Goal: Task Accomplishment & Management: Use online tool/utility

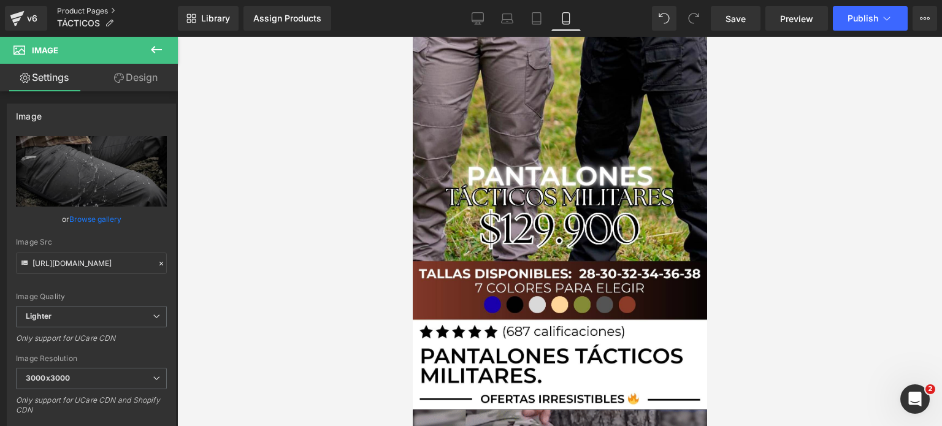
click at [79, 9] on link "Product Pages" at bounding box center [117, 11] width 121 height 10
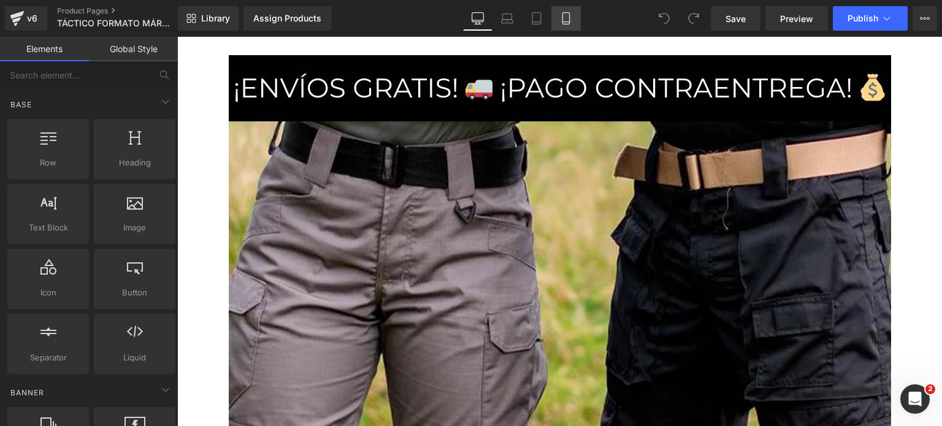
click at [569, 15] on icon at bounding box center [566, 18] width 12 height 12
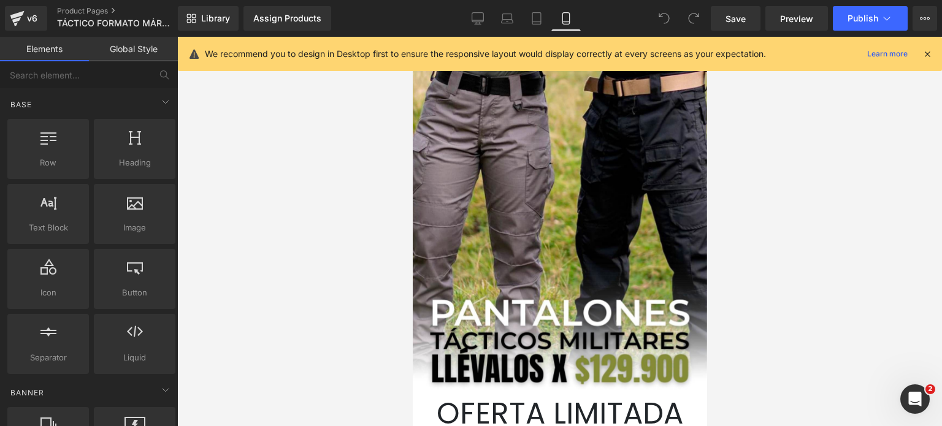
click at [933, 48] on div "We recommend you to design in Desktop first to ensure the responsive layout wou…" at bounding box center [560, 54] width 764 height 34
click at [928, 51] on icon at bounding box center [927, 53] width 11 height 11
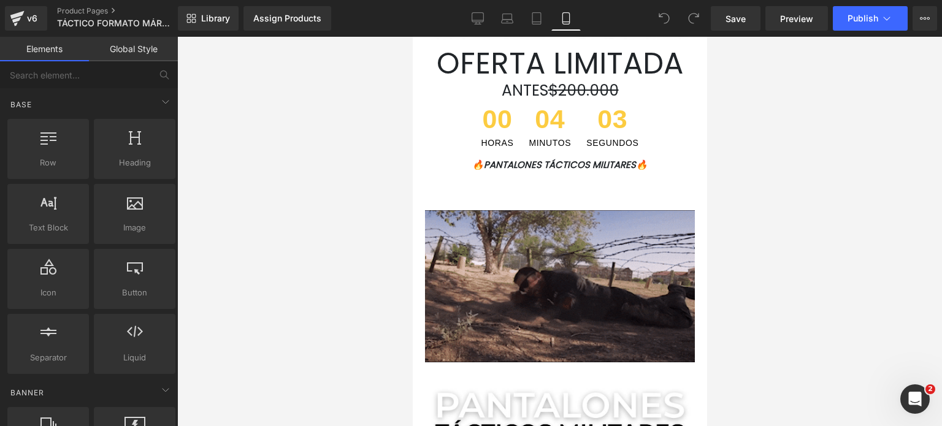
scroll to position [307, 0]
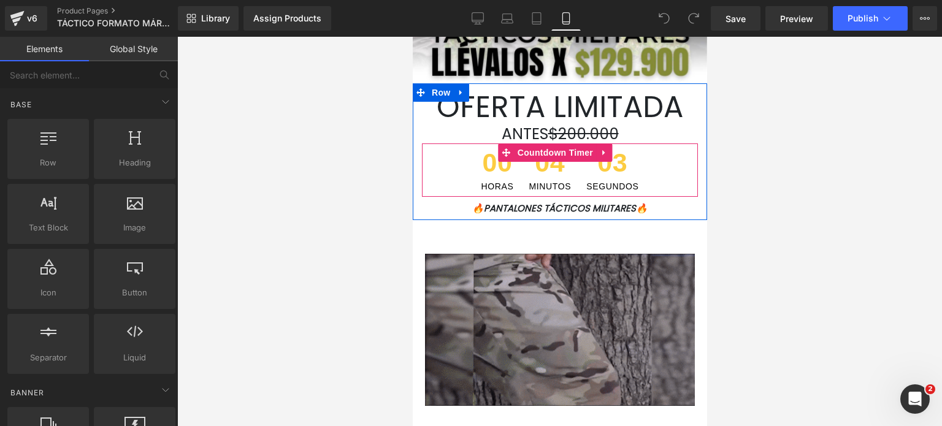
click at [550, 174] on span "04" at bounding box center [550, 166] width 42 height 33
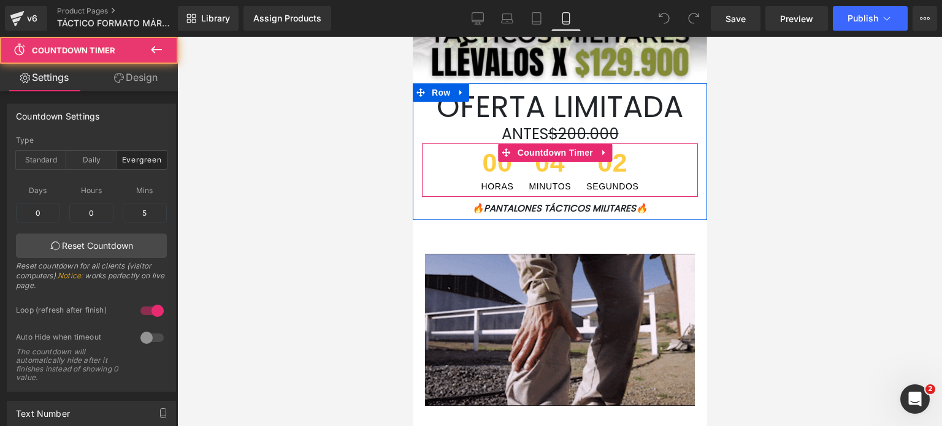
click at [523, 174] on div "04 MINUTOS" at bounding box center [550, 170] width 55 height 53
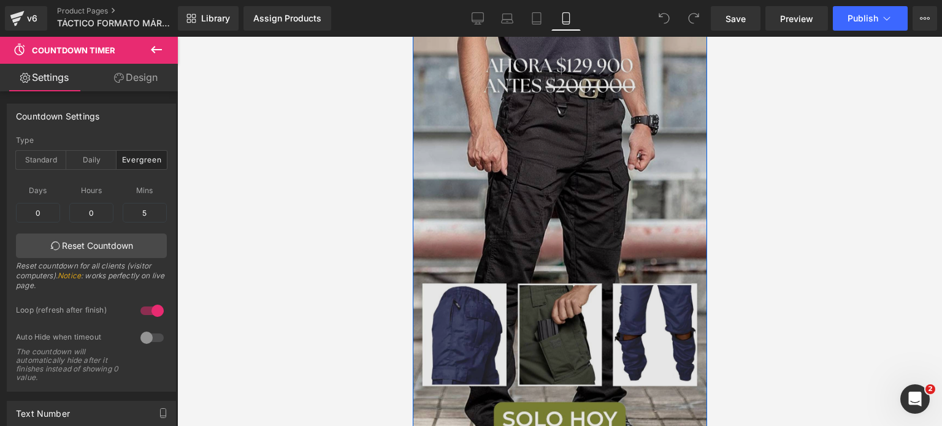
scroll to position [859, 0]
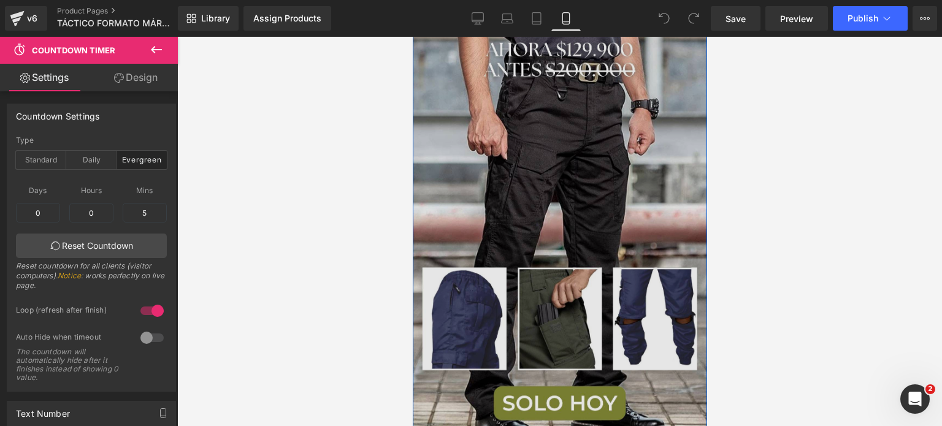
click at [543, 196] on img at bounding box center [559, 235] width 294 height 436
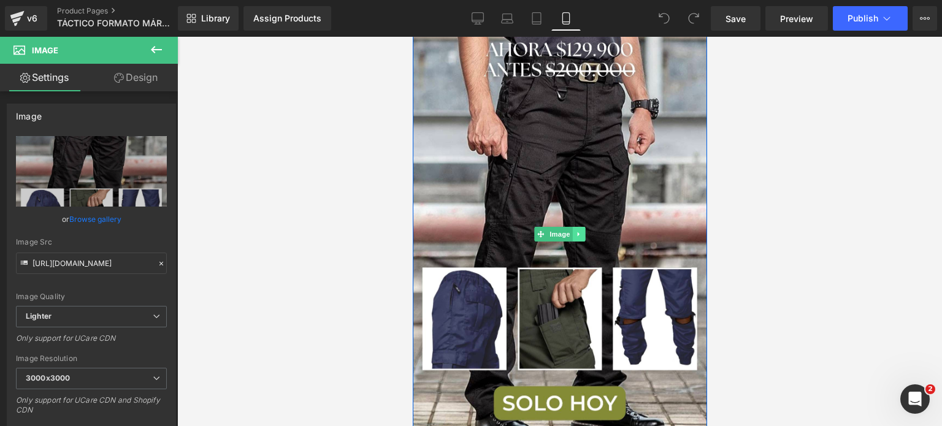
click at [576, 233] on icon at bounding box center [578, 234] width 7 height 7
click at [569, 235] on icon at bounding box center [572, 234] width 7 height 7
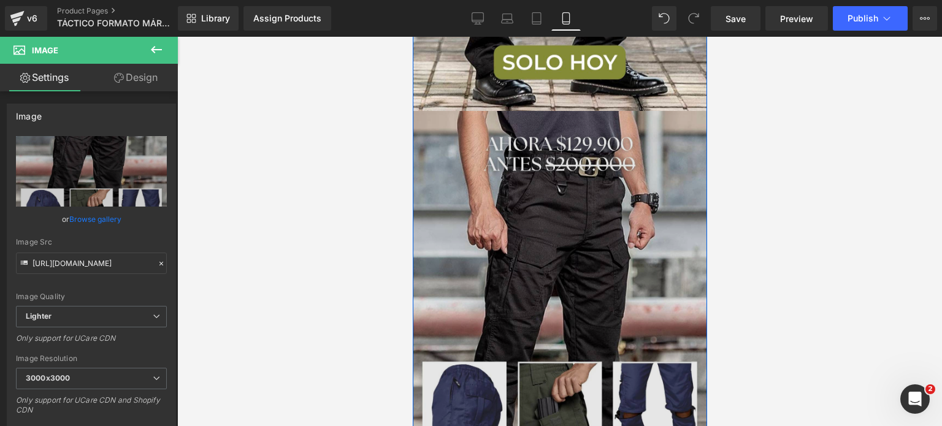
scroll to position [1224, 0]
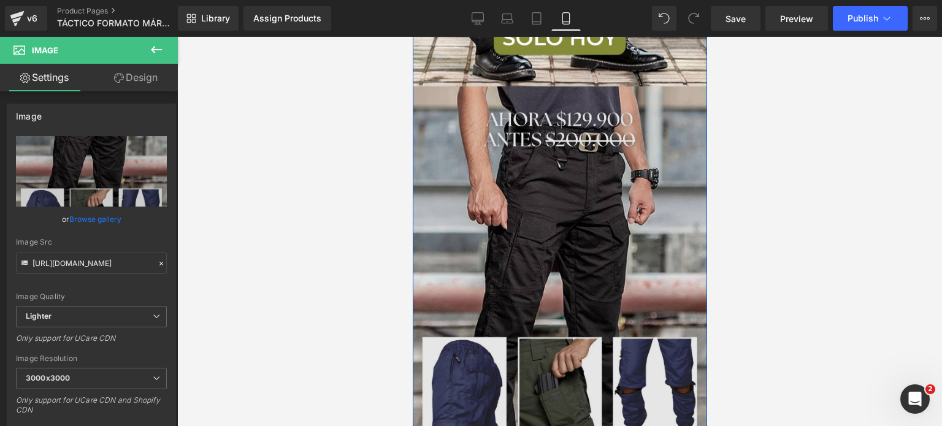
click at [564, 184] on img at bounding box center [559, 304] width 294 height 436
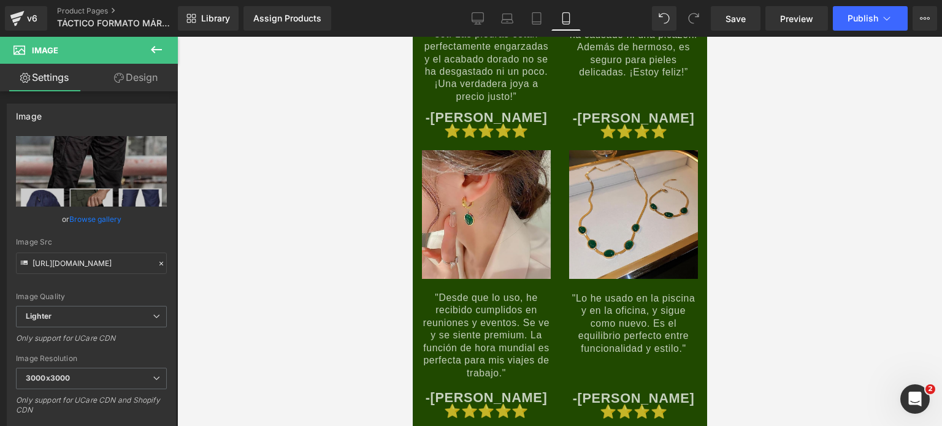
scroll to position [5825, 0]
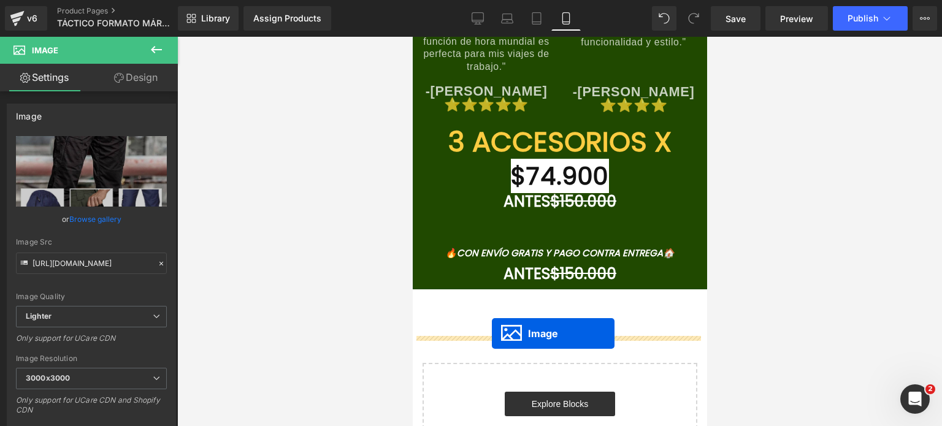
drag, startPoint x: 533, startPoint y: 303, endPoint x: 491, endPoint y: 334, distance: 51.8
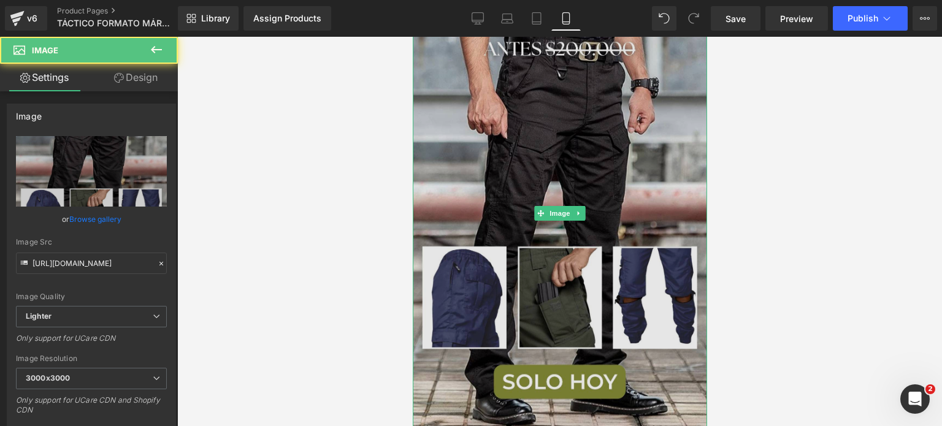
scroll to position [6101, 0]
click at [575, 218] on img at bounding box center [559, 213] width 294 height 436
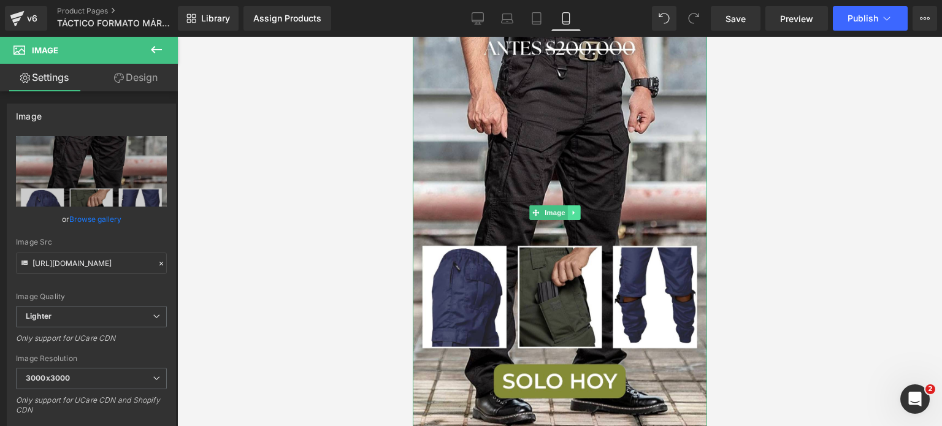
click at [577, 220] on link at bounding box center [573, 212] width 13 height 15
click at [579, 216] on icon at bounding box center [580, 212] width 7 height 7
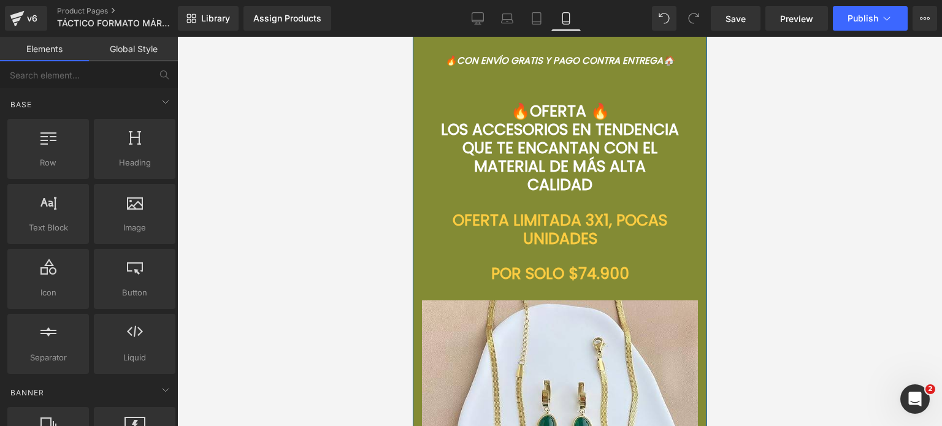
scroll to position [4379, 0]
